Goal: Information Seeking & Learning: Learn about a topic

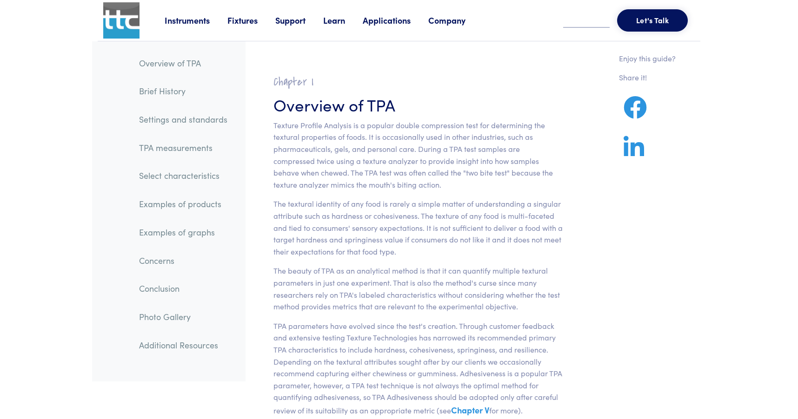
click at [175, 119] on link "Settings and standards" at bounding box center [183, 119] width 103 height 21
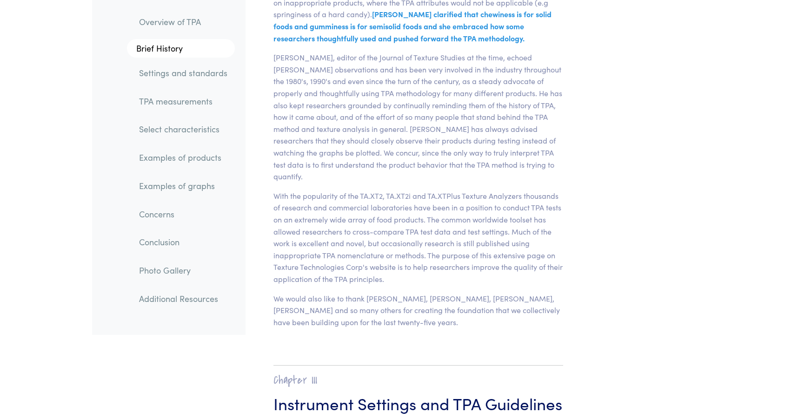
scroll to position [2990, 0]
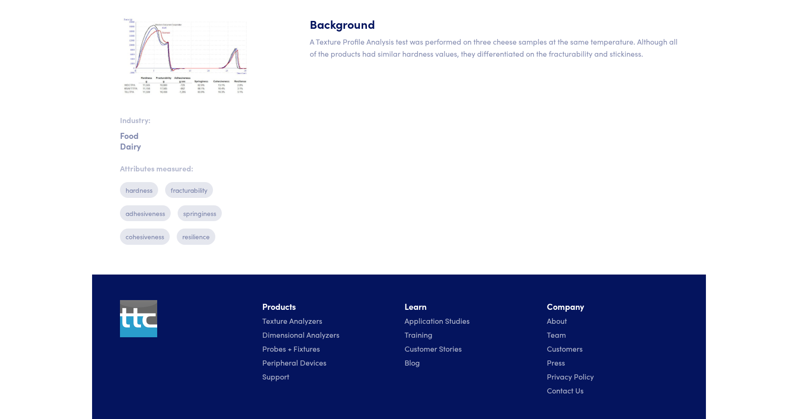
scroll to position [310, 0]
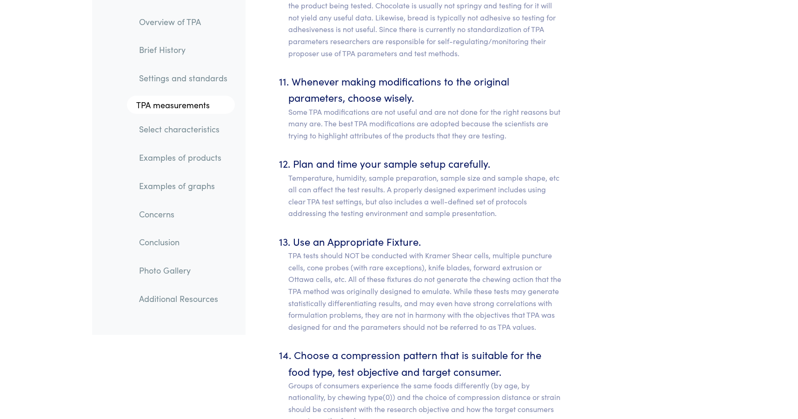
scroll to position [5254, 0]
click at [190, 153] on link "Examples of products" at bounding box center [183, 157] width 103 height 21
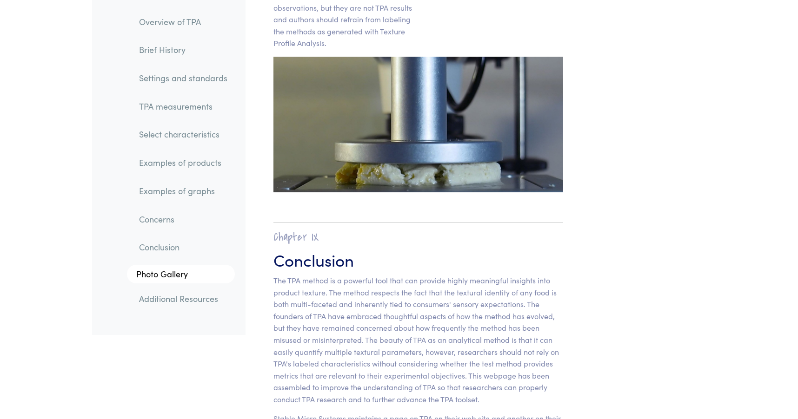
scroll to position [14704, 0]
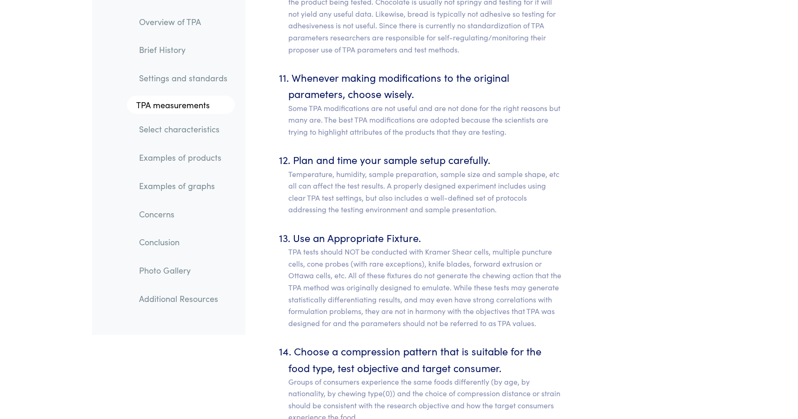
scroll to position [5254, 0]
